Goal: Information Seeking & Learning: Learn about a topic

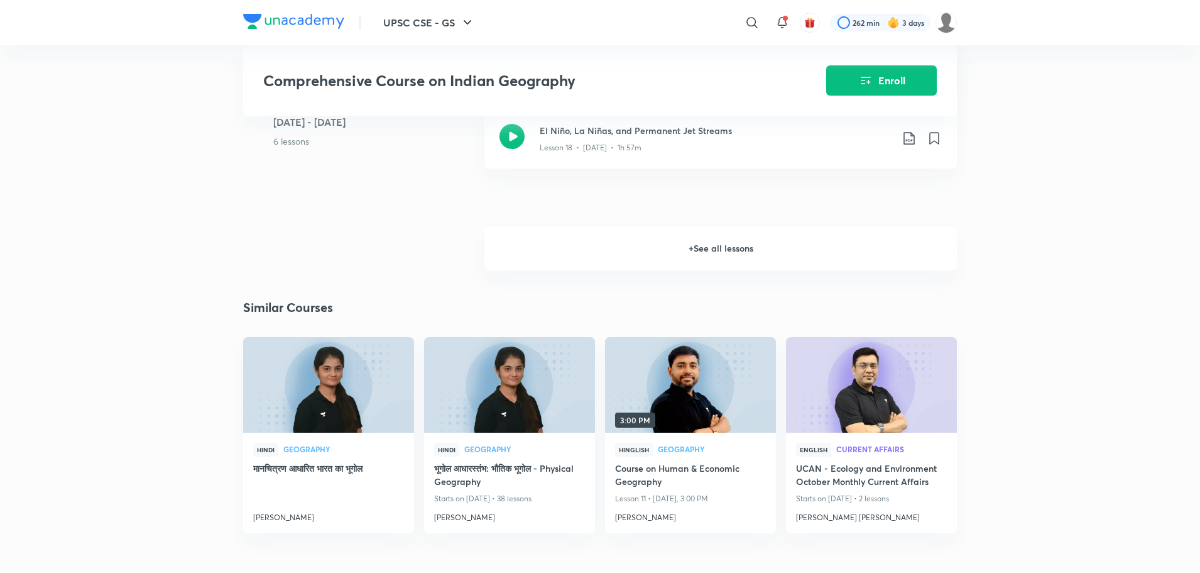
scroll to position [2144, 0]
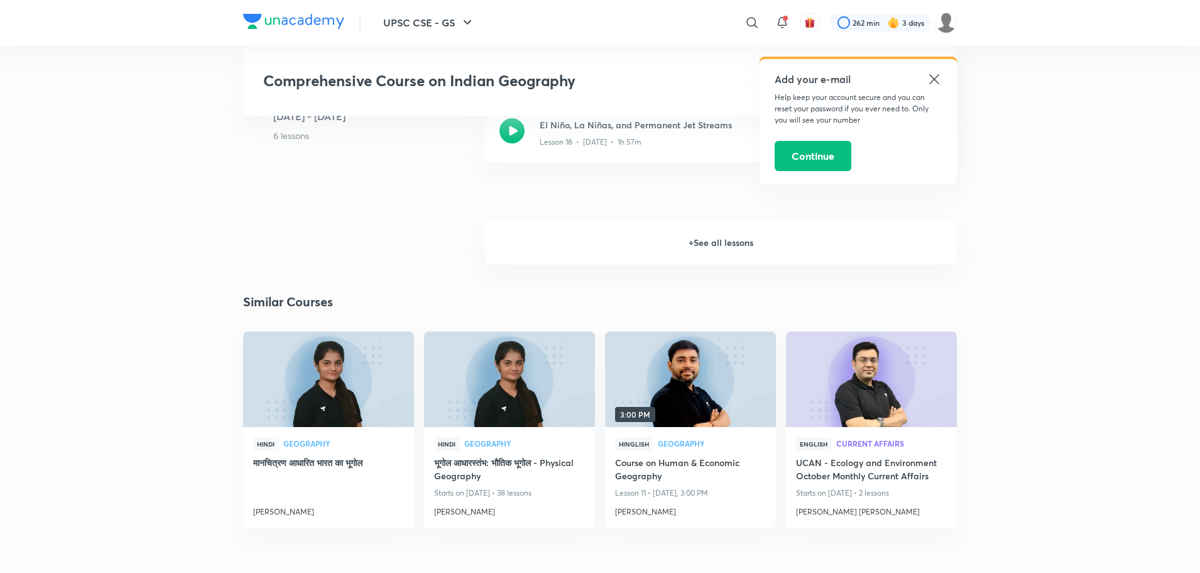
click at [671, 232] on h6 "+ See all lessons" at bounding box center [721, 243] width 473 height 44
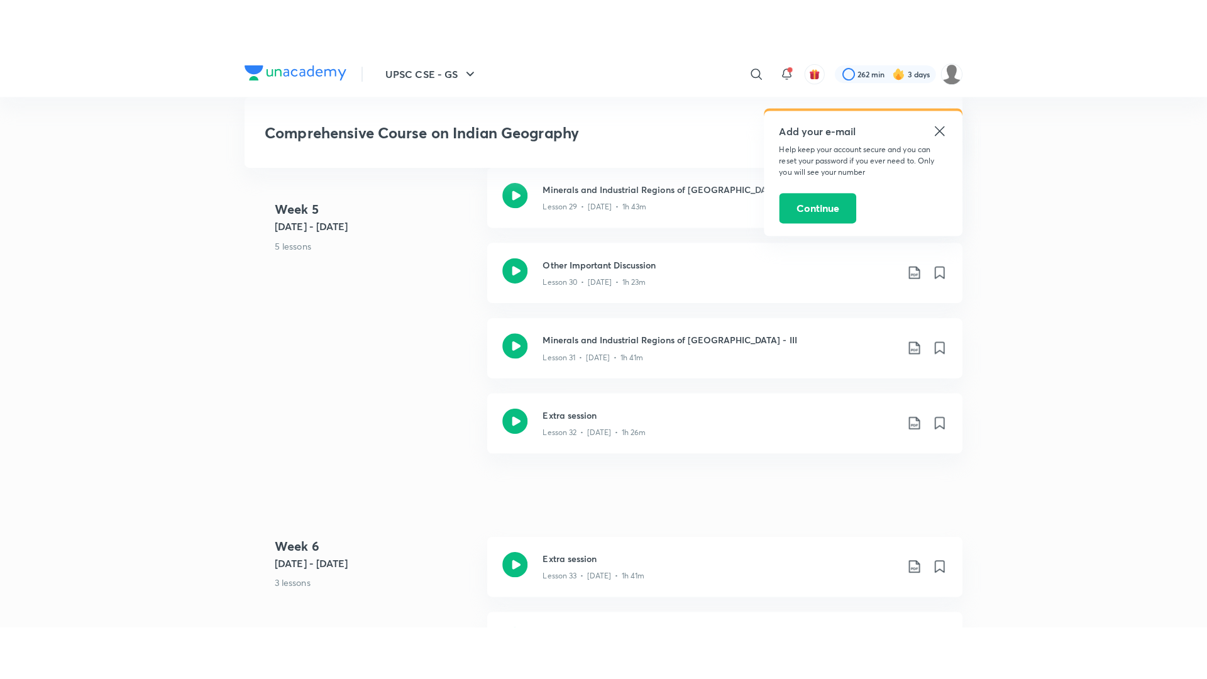
scroll to position [3115, 0]
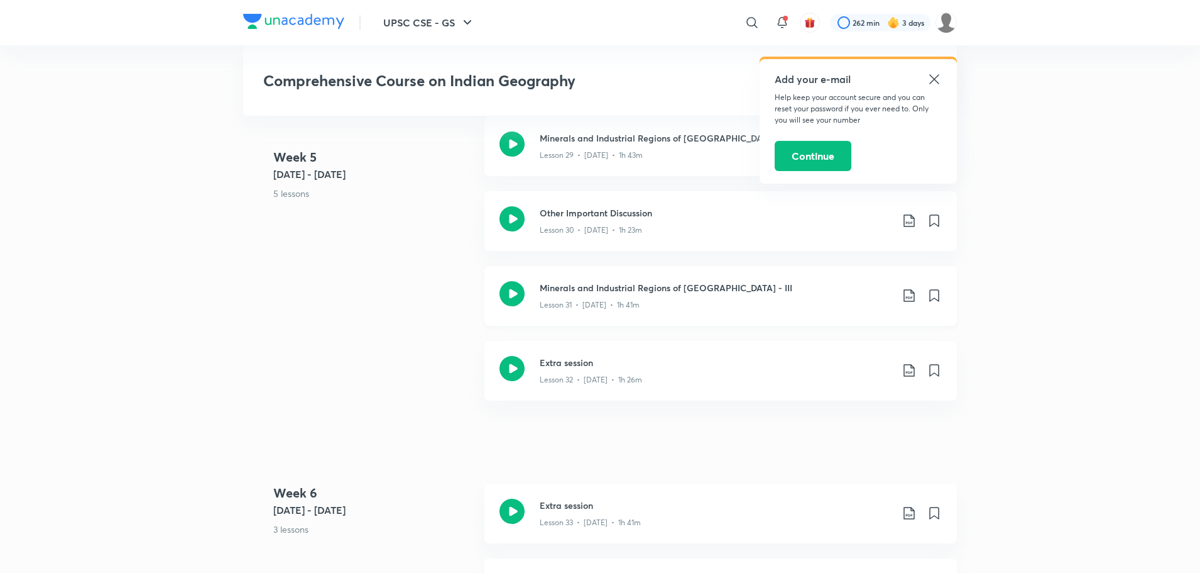
click at [513, 281] on icon at bounding box center [512, 293] width 25 height 25
